Goal: Navigation & Orientation: Understand site structure

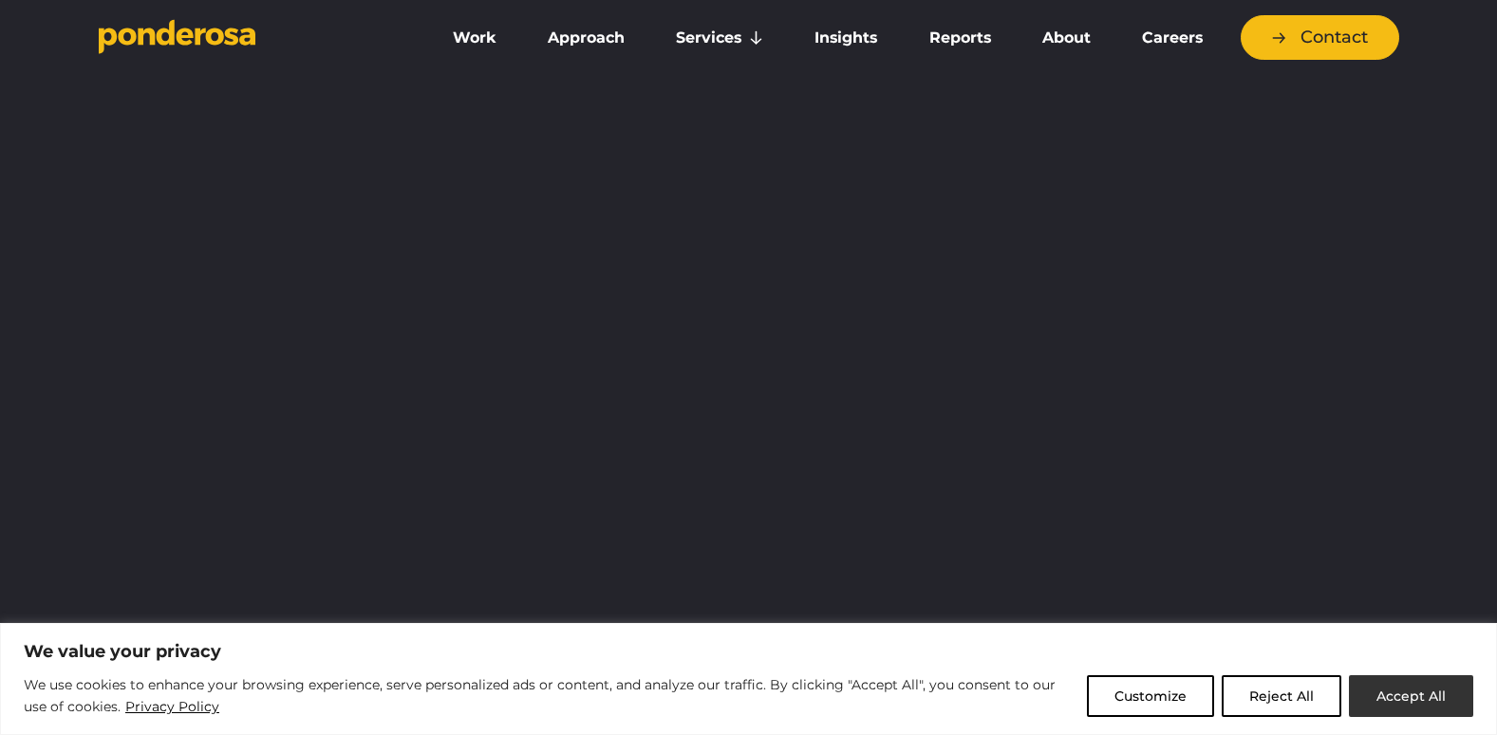
click at [1403, 696] on button "Accept All" at bounding box center [1411, 696] width 124 height 42
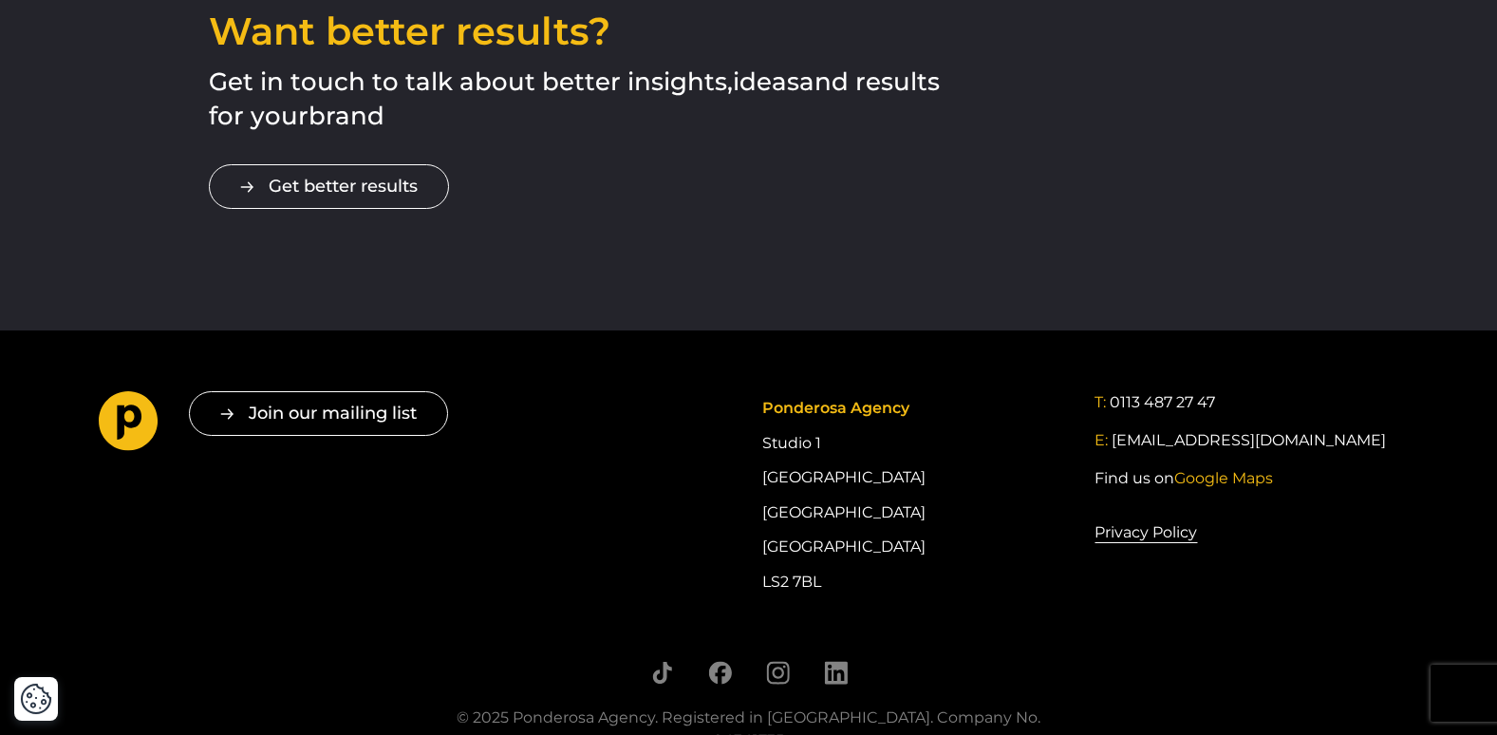
scroll to position [2987, 0]
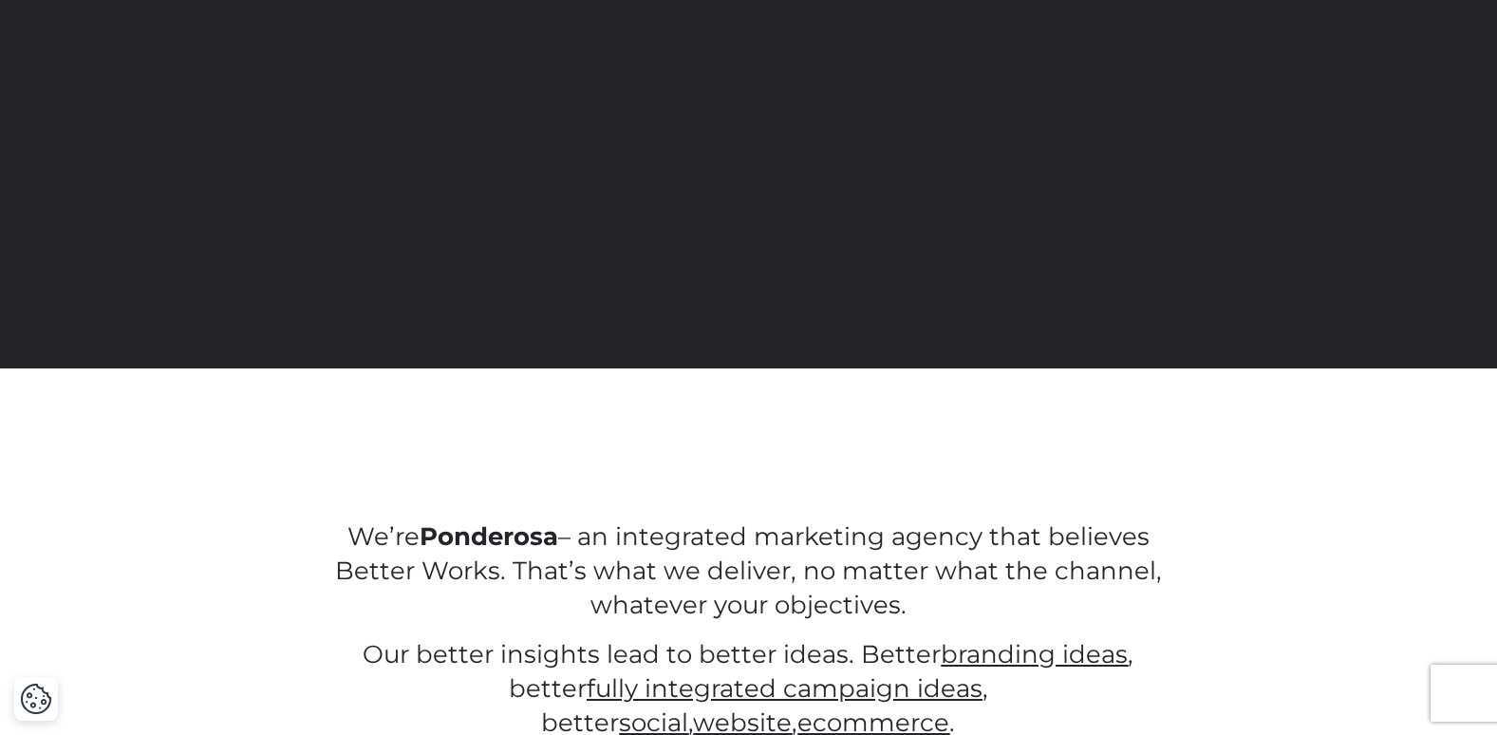
drag, startPoint x: 1490, startPoint y: 25, endPoint x: 1496, endPoint y: 14, distance: 12.4
click at [1494, 18] on div "We believe Better Works for more effective marketing" at bounding box center [748, 43] width 1497 height 650
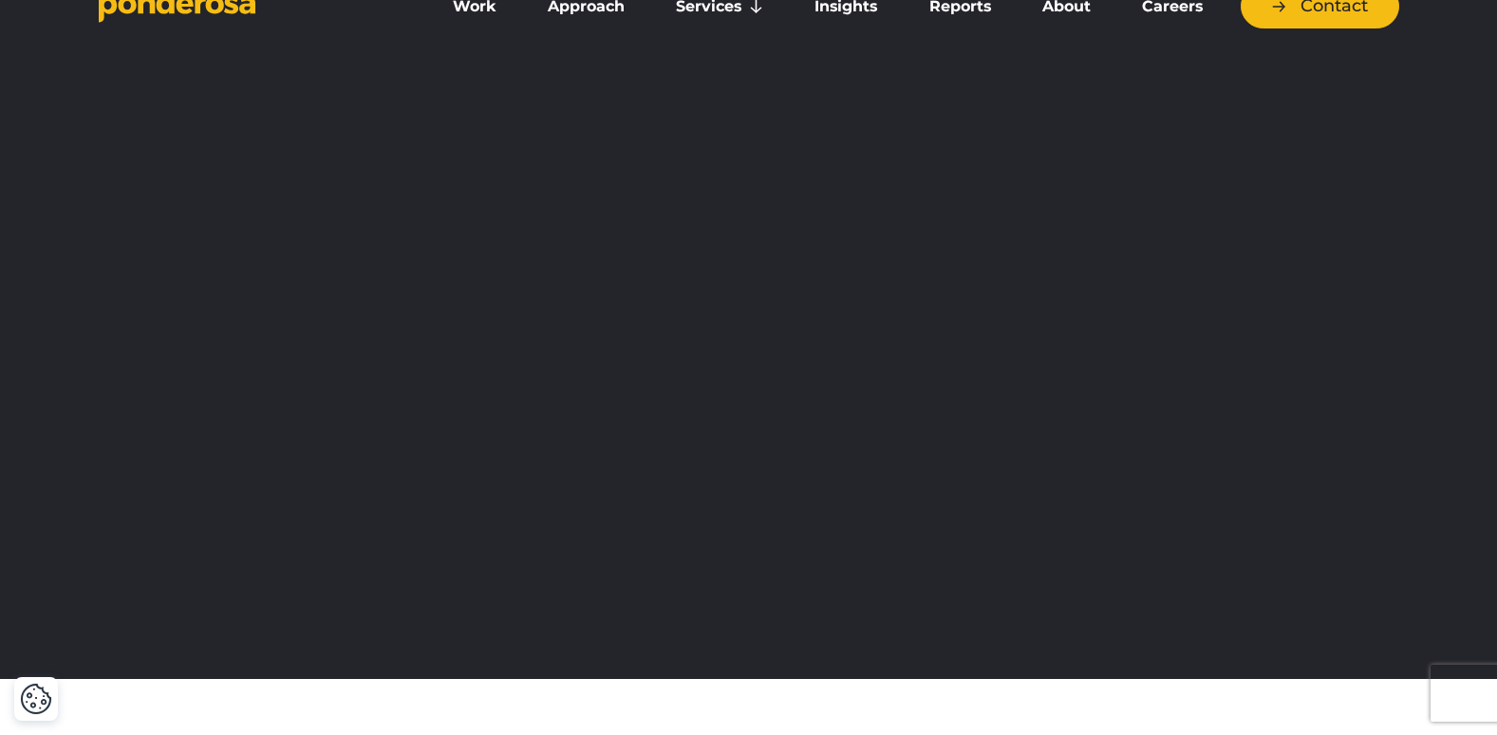
scroll to position [0, 0]
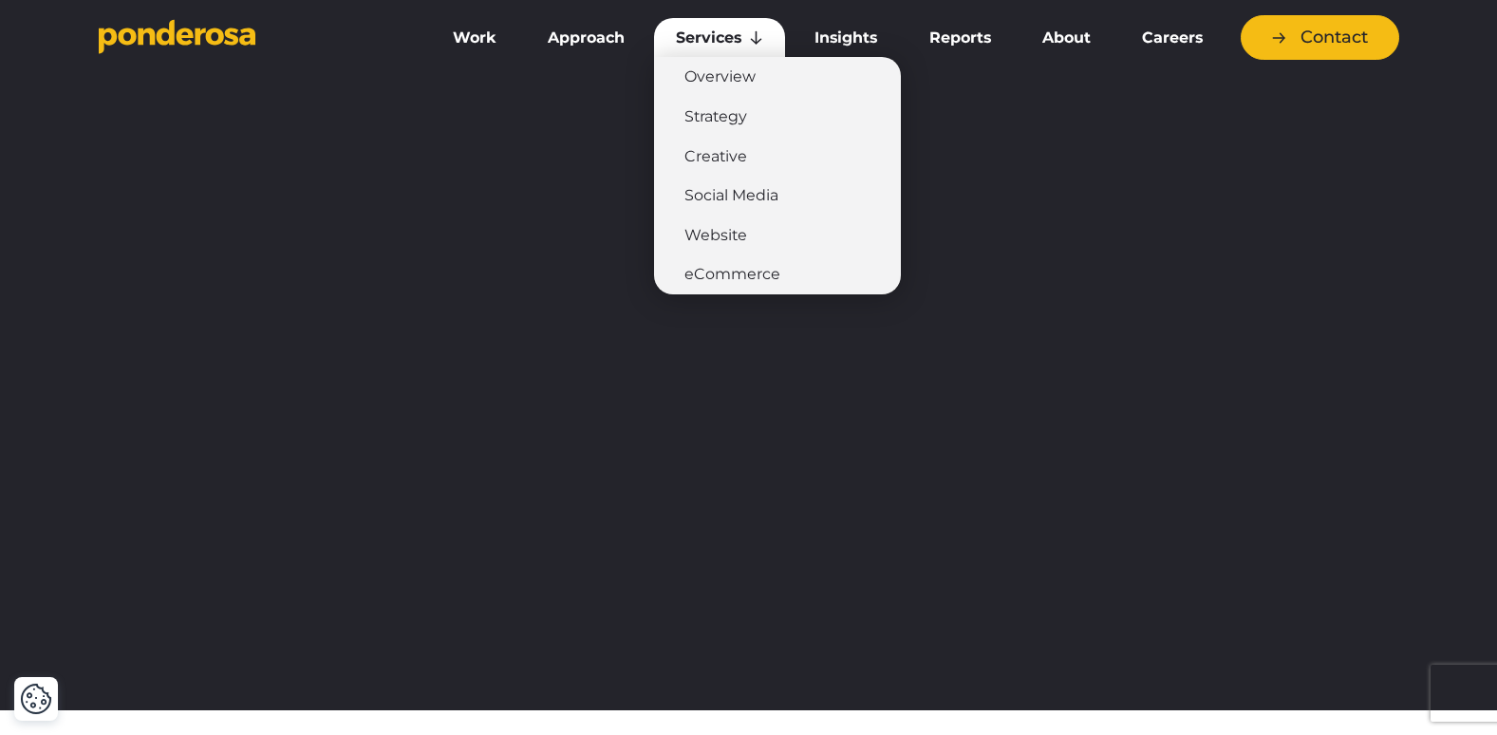
click at [735, 37] on link "Services" at bounding box center [719, 38] width 131 height 40
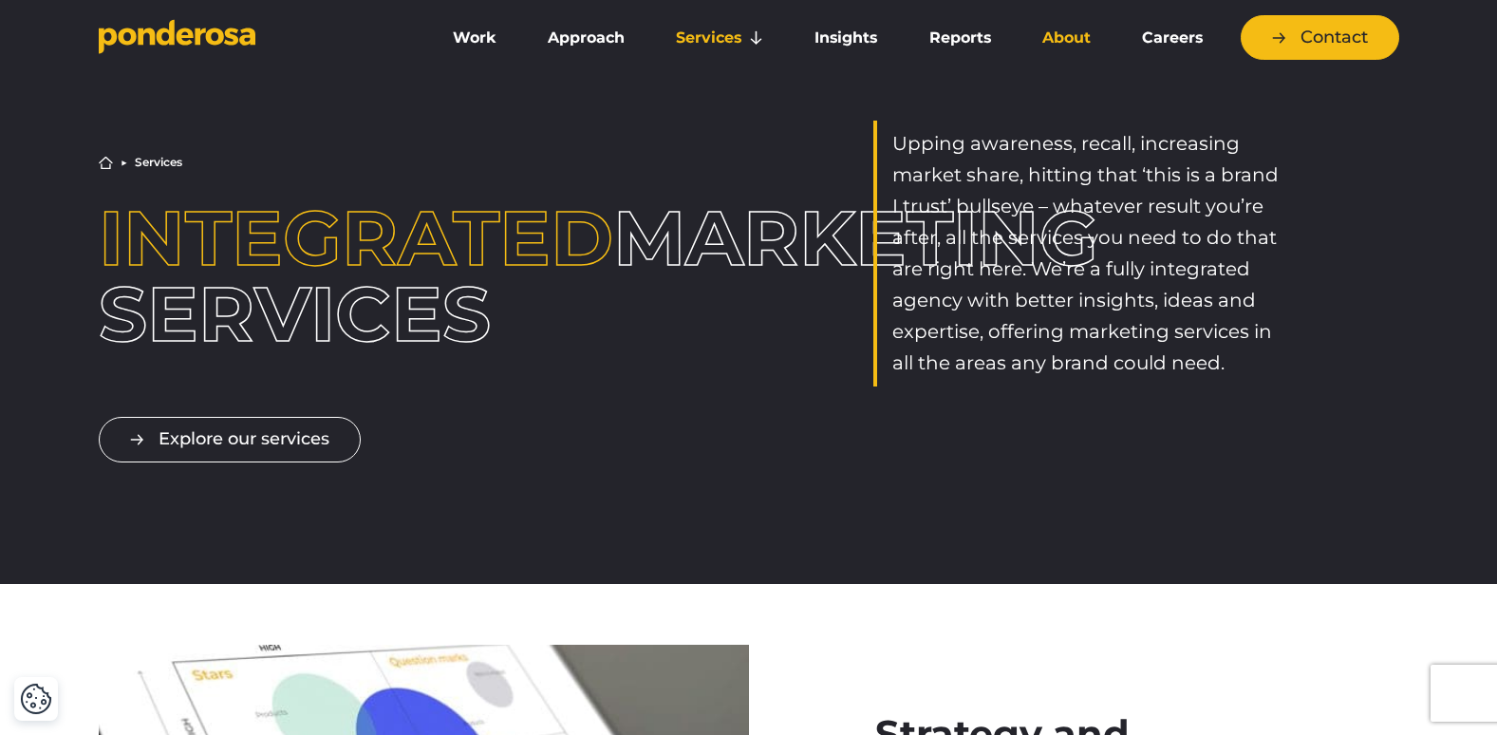
click at [1045, 41] on link "About" at bounding box center [1067, 38] width 92 height 40
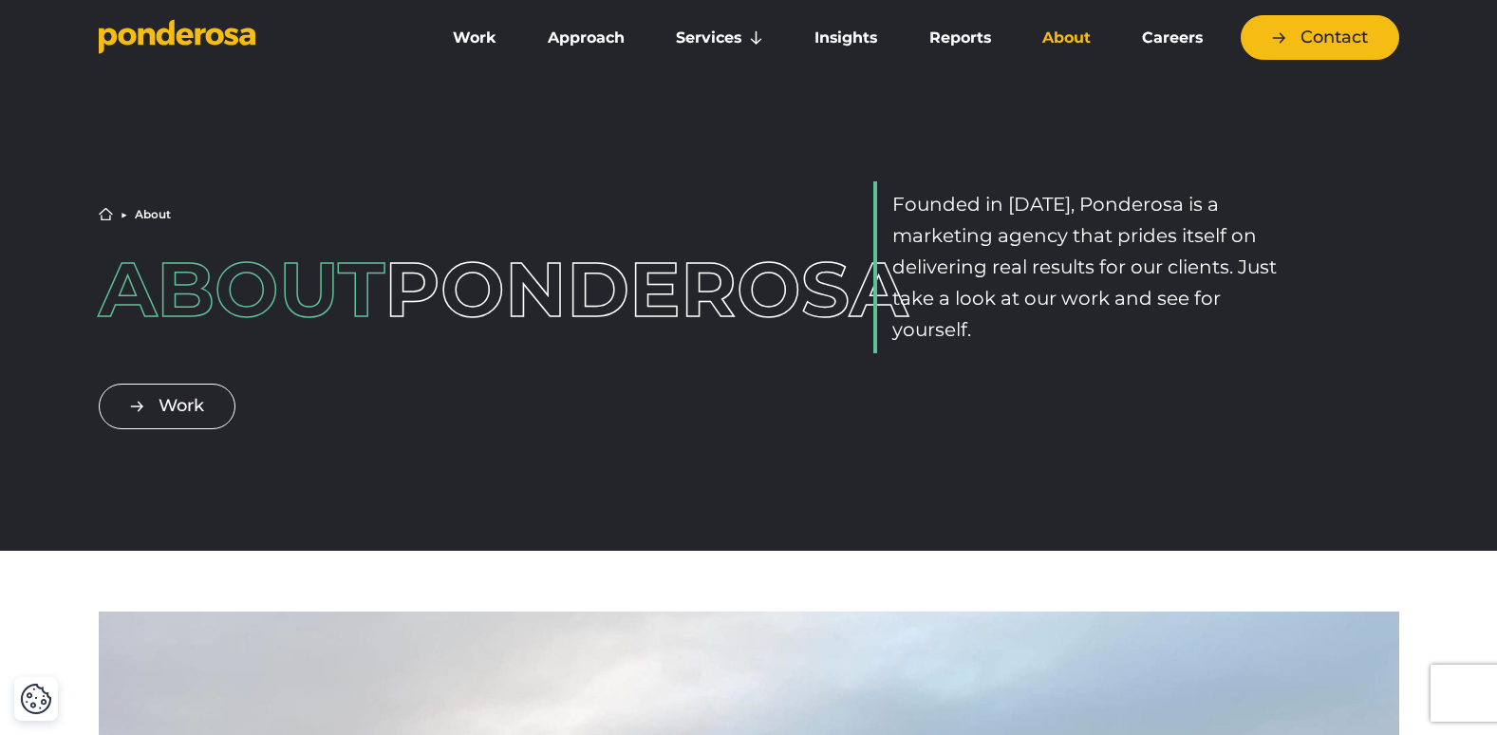
click at [1062, 33] on link "About" at bounding box center [1067, 38] width 92 height 40
click at [610, 37] on link "Approach" at bounding box center [586, 38] width 121 height 40
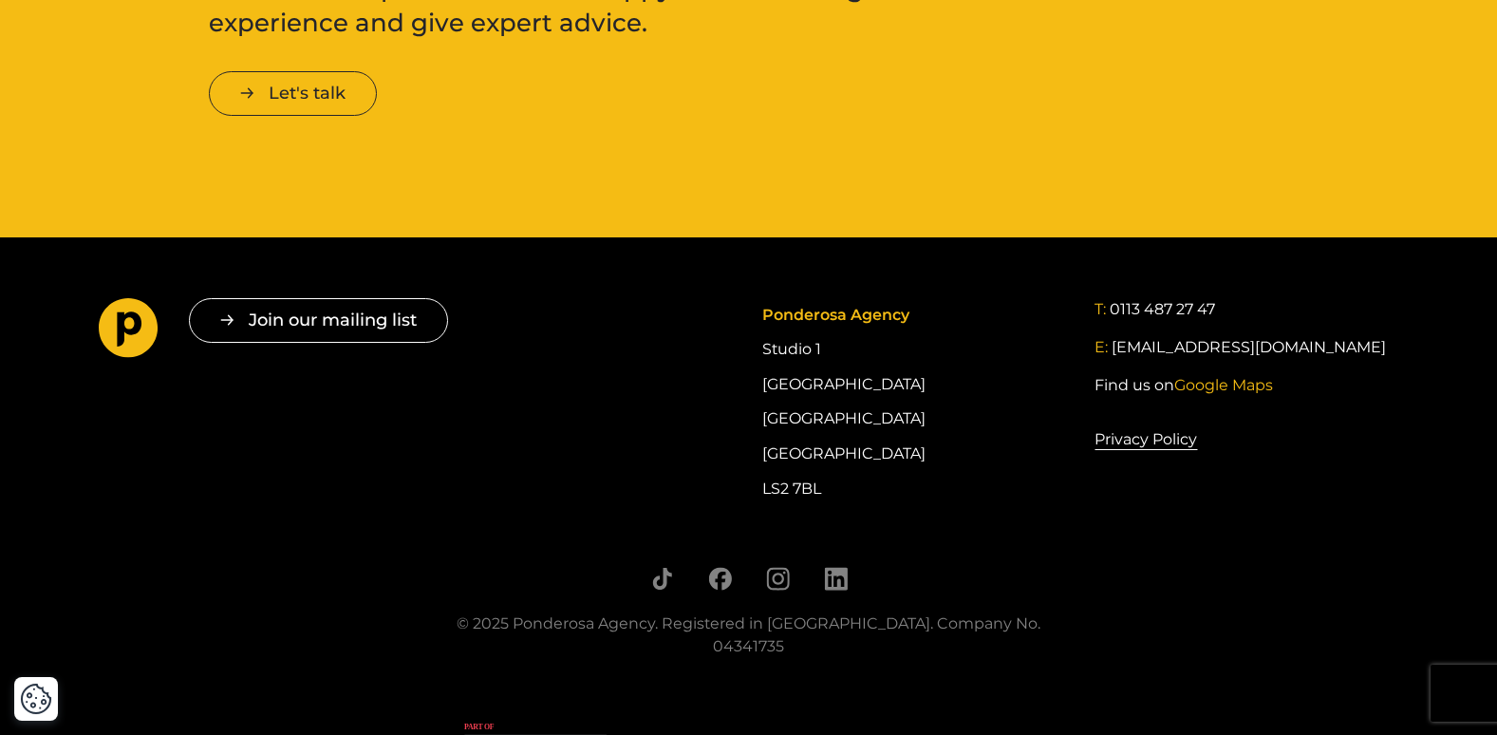
scroll to position [3393, 0]
